Goal: Task Accomplishment & Management: Use online tool/utility

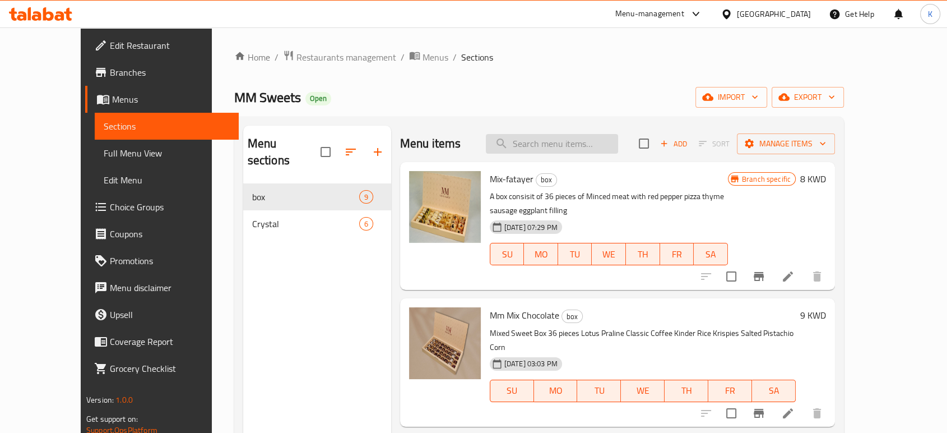
click at [587, 149] on input "search" at bounding box center [552, 144] width 132 height 20
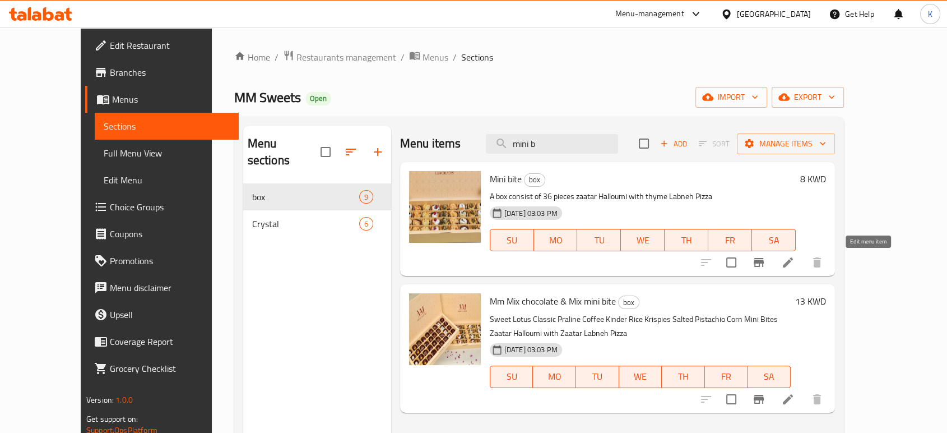
type input "mini b"
click at [795, 263] on icon at bounding box center [787, 262] width 13 height 13
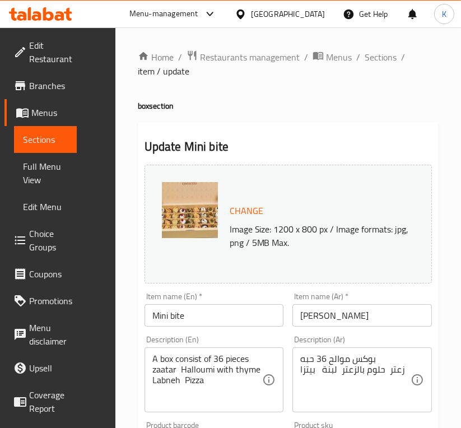
click at [248, 205] on span "Change" at bounding box center [247, 211] width 34 height 16
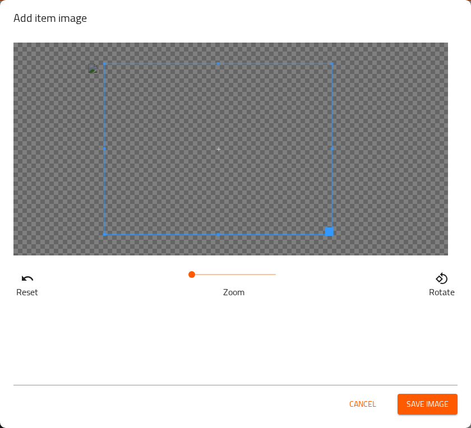
click at [206, 156] on span at bounding box center [218, 149] width 227 height 170
click at [419, 402] on span "Save image" at bounding box center [427, 404] width 42 height 14
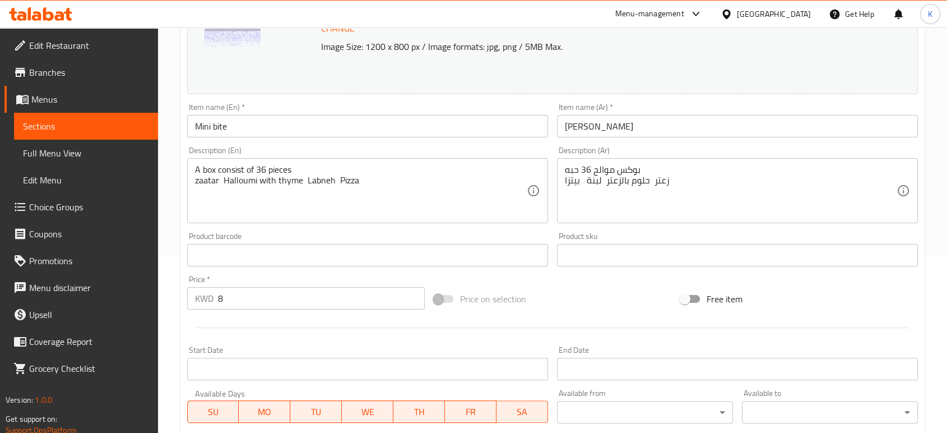
scroll to position [375, 0]
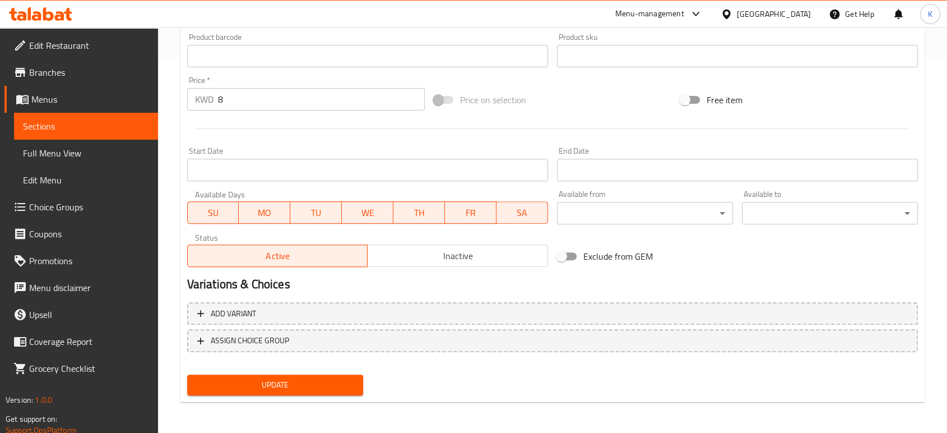
click at [337, 387] on span "Update" at bounding box center [275, 385] width 158 height 14
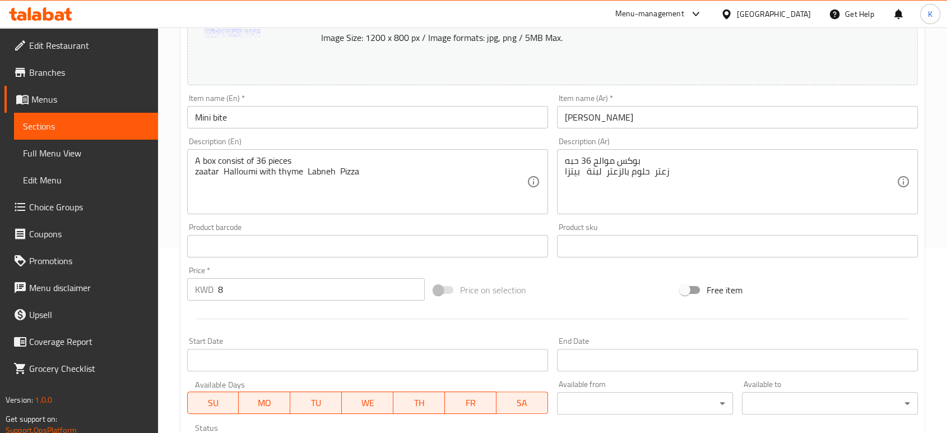
scroll to position [0, 0]
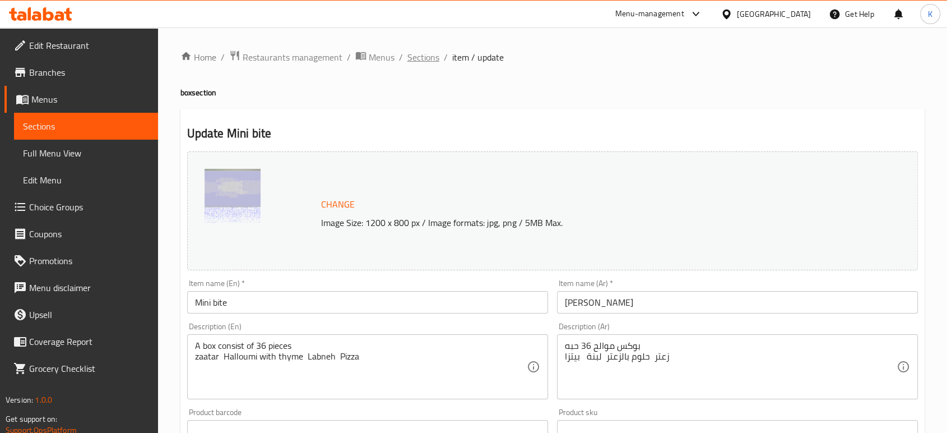
click at [430, 55] on span "Sections" at bounding box center [423, 56] width 32 height 13
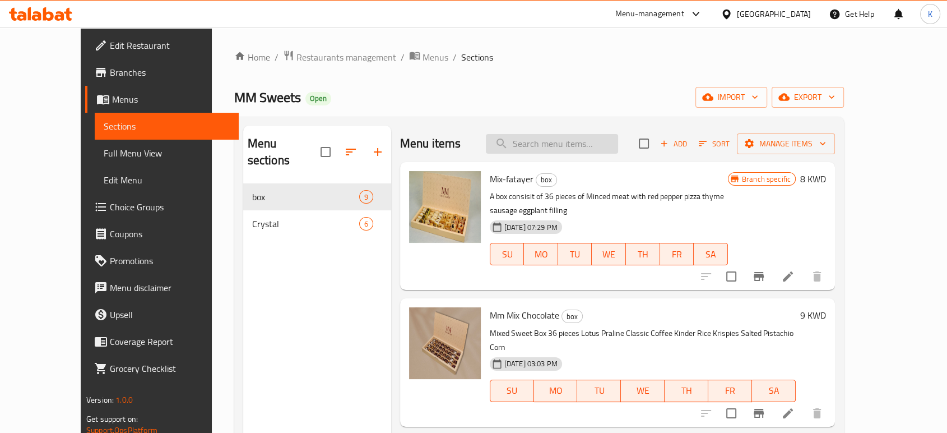
click at [579, 137] on input "search" at bounding box center [552, 144] width 132 height 20
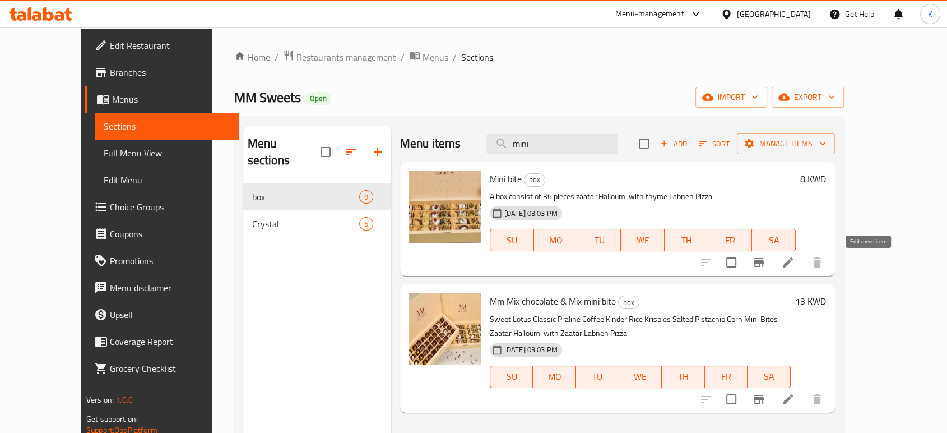
type input "mini"
click at [793, 259] on icon at bounding box center [788, 262] width 10 height 10
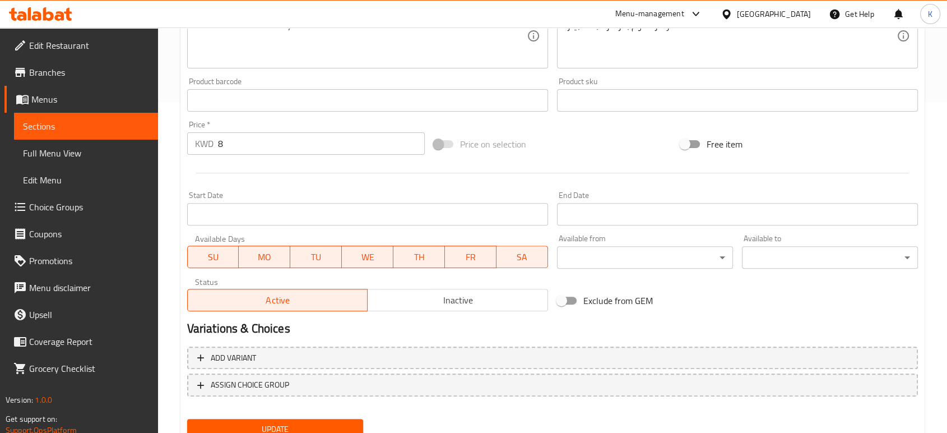
scroll to position [375, 0]
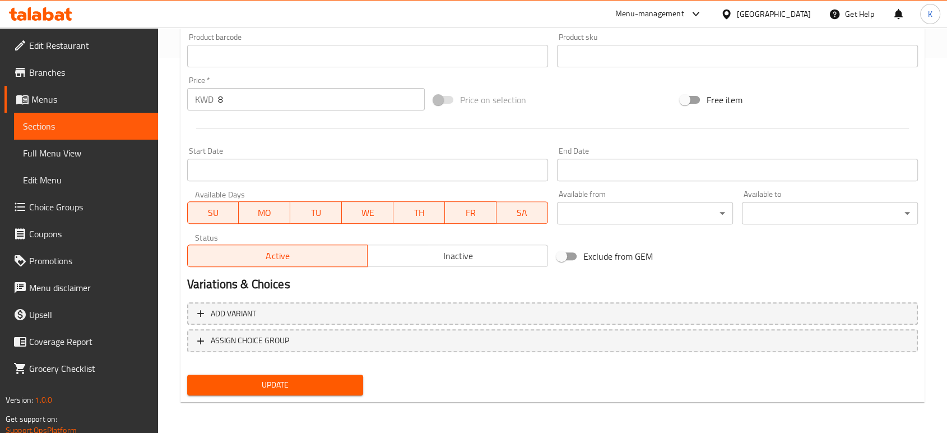
click at [345, 389] on span "Update" at bounding box center [275, 385] width 158 height 14
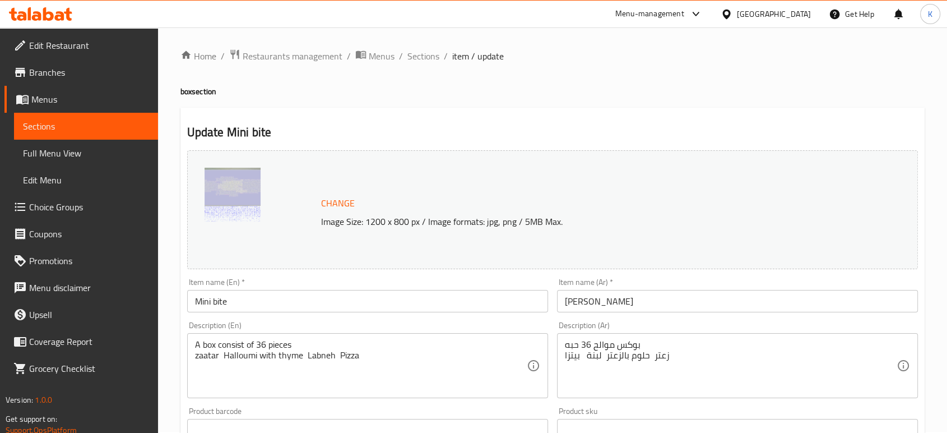
scroll to position [0, 0]
click at [426, 61] on span "Sections" at bounding box center [423, 56] width 32 height 13
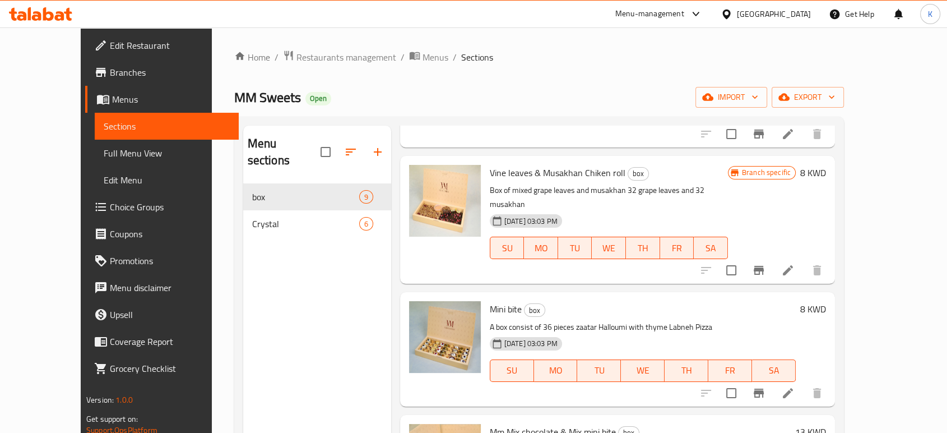
scroll to position [586, 0]
